Goal: Information Seeking & Learning: Learn about a topic

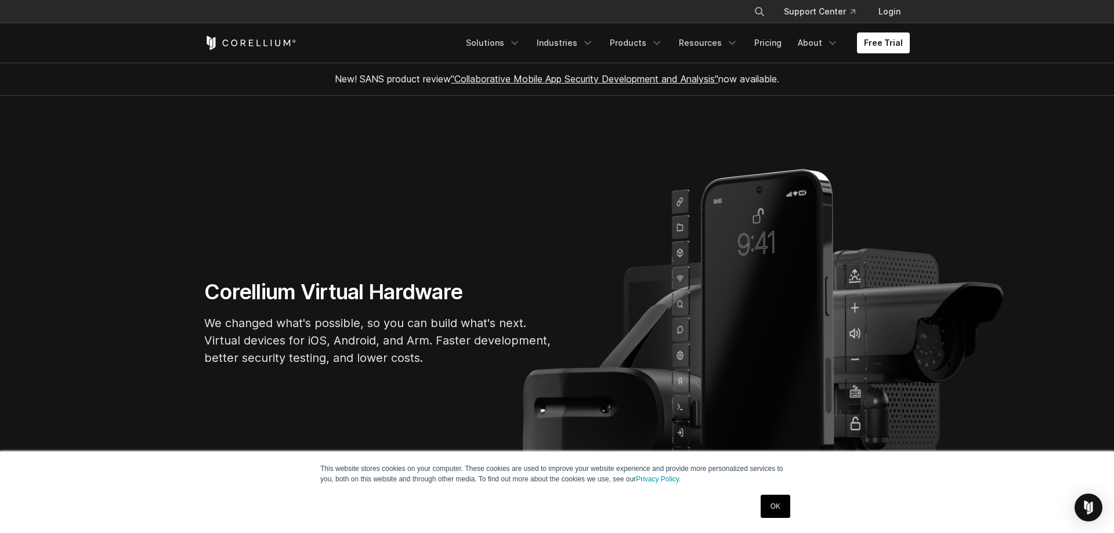
click at [69, 95] on section "New! SANS product review "Collaborative Mobile App Security Development and Ana…" at bounding box center [557, 79] width 1114 height 33
click at [774, 42] on link "Pricing" at bounding box center [767, 42] width 41 height 21
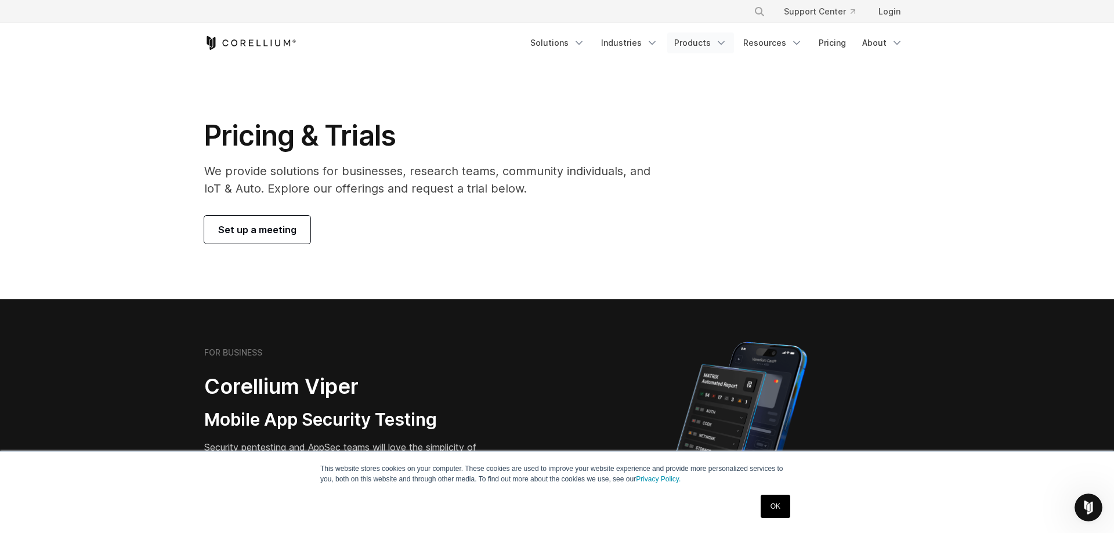
click at [709, 44] on link "Products" at bounding box center [700, 42] width 67 height 21
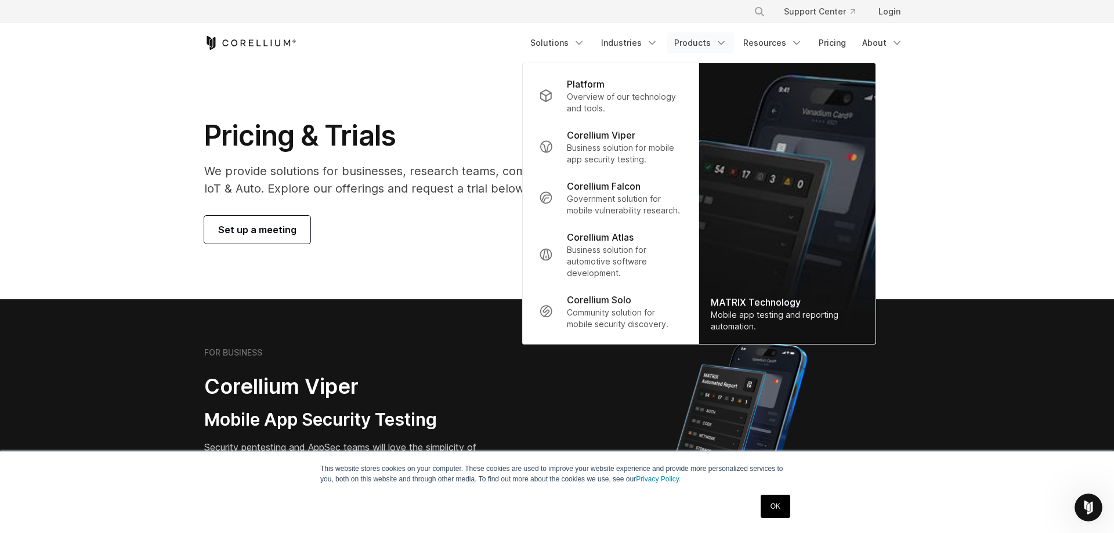
click at [160, 139] on section "Pricing & Trials We provide solutions for businesses, research teams, community…" at bounding box center [557, 181] width 1114 height 237
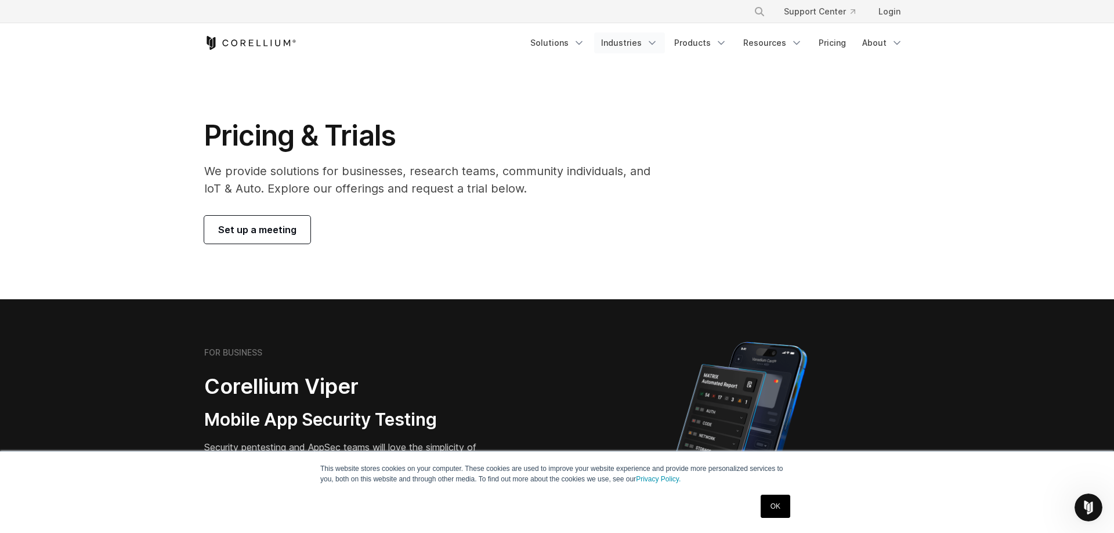
click at [649, 47] on link "Industries" at bounding box center [629, 42] width 71 height 21
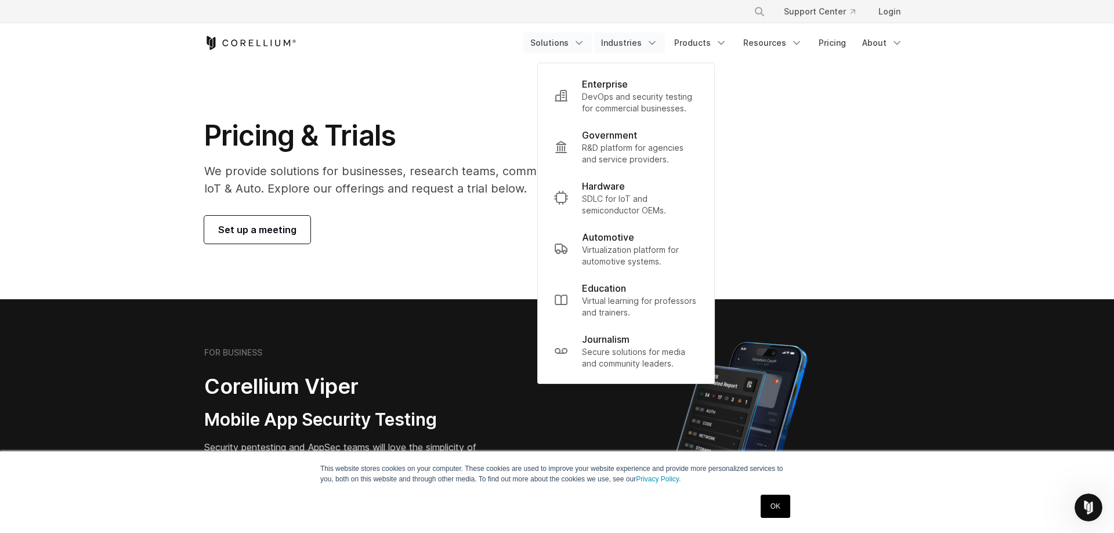
click at [559, 48] on link "Solutions" at bounding box center [557, 42] width 68 height 21
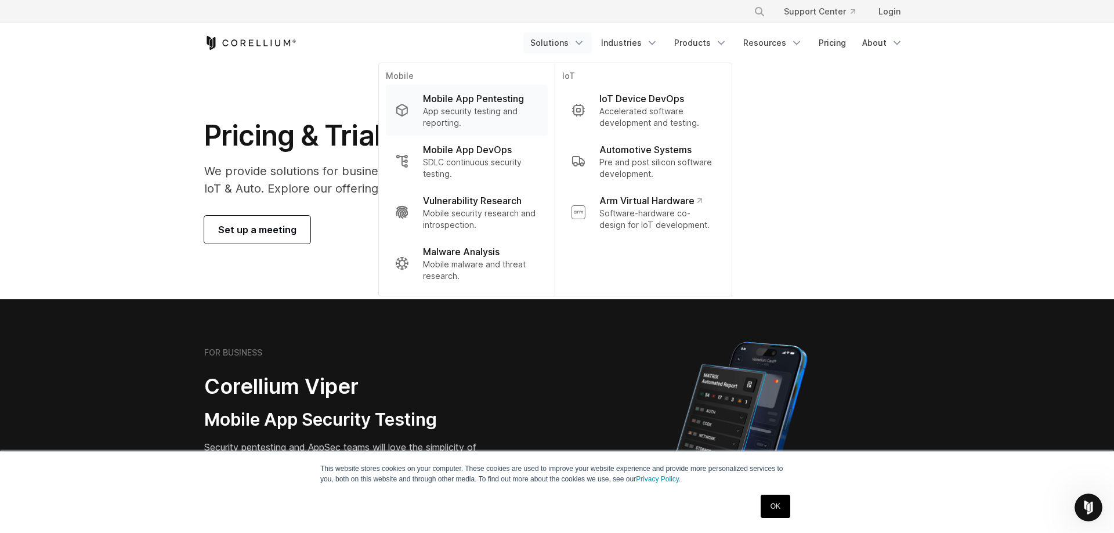
click at [491, 104] on p "Mobile App Pentesting" at bounding box center [473, 99] width 101 height 14
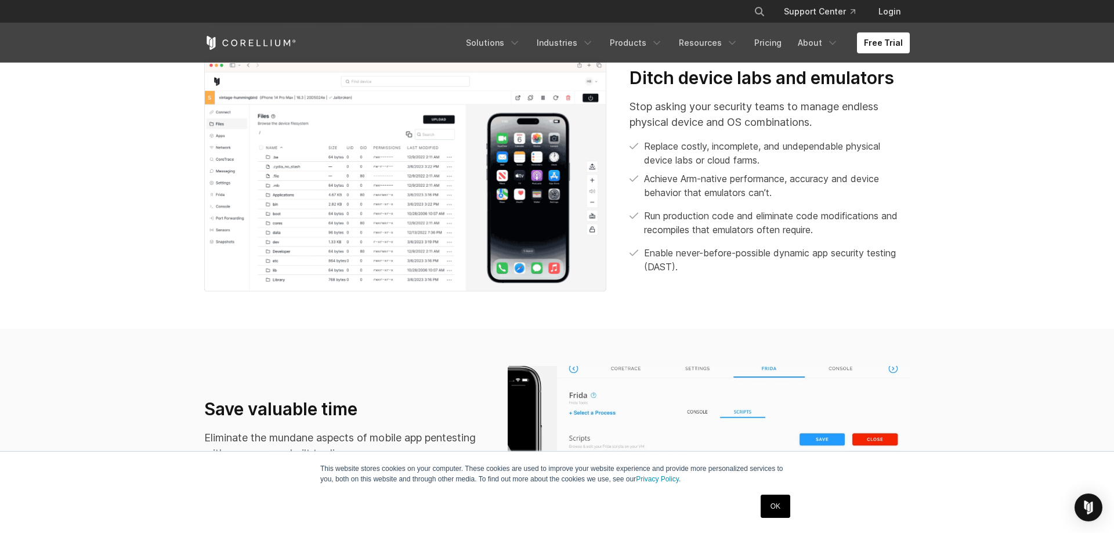
scroll to position [592, 0]
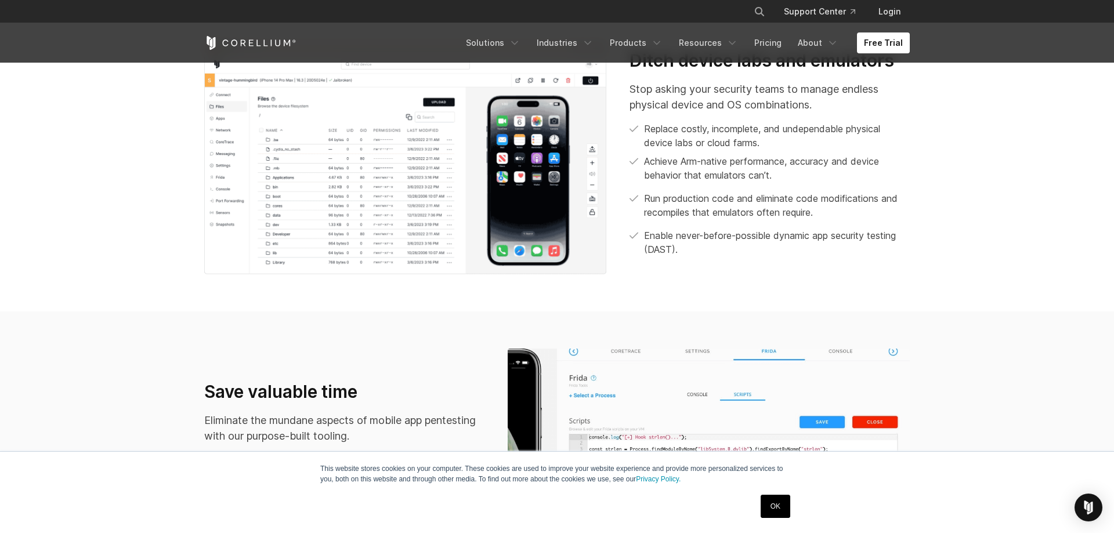
click at [132, 174] on section "We run on Arm, others don’t We pioneered Arm device virtualization for real-wor…" at bounding box center [557, 113] width 1114 height 397
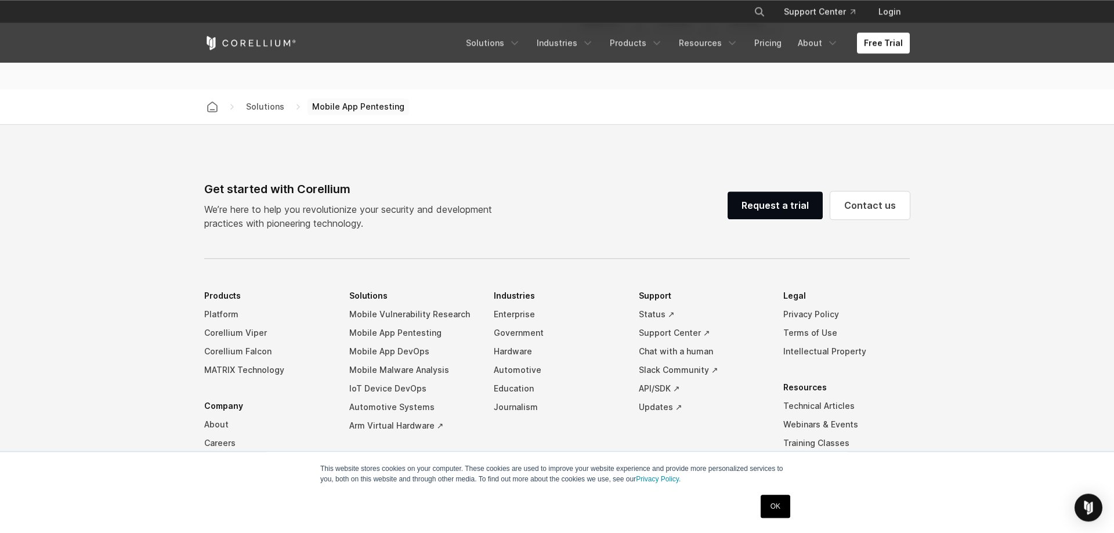
scroll to position [3611, 0]
